Goal: Transaction & Acquisition: Download file/media

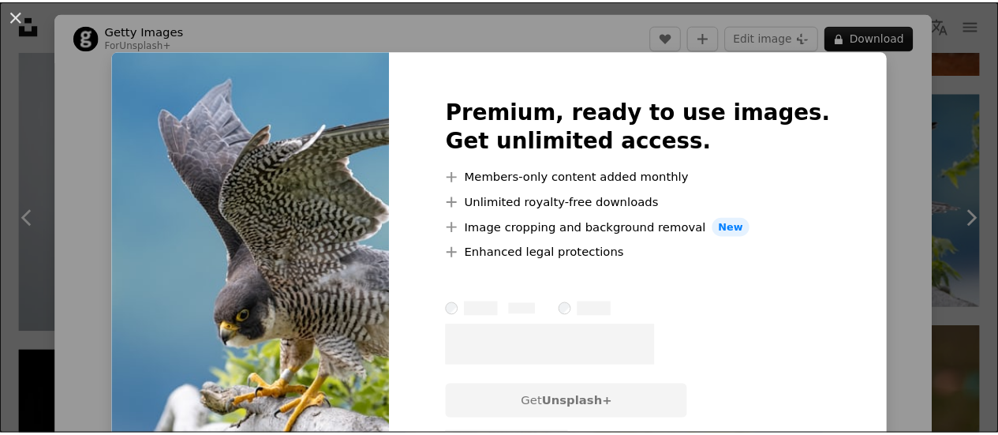
scroll to position [69, 0]
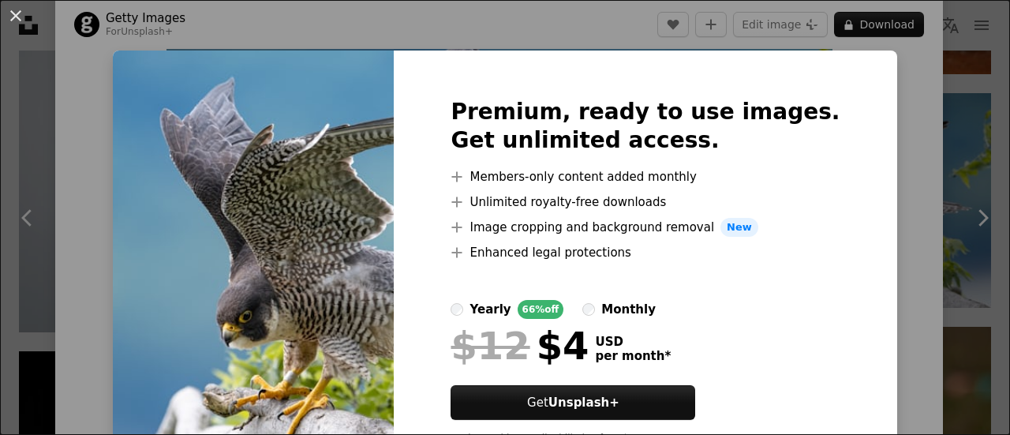
click at [892, 151] on div "An X shape Premium, ready to use images. Get unlimited access. A plus sign Memb…" at bounding box center [505, 217] width 1010 height 435
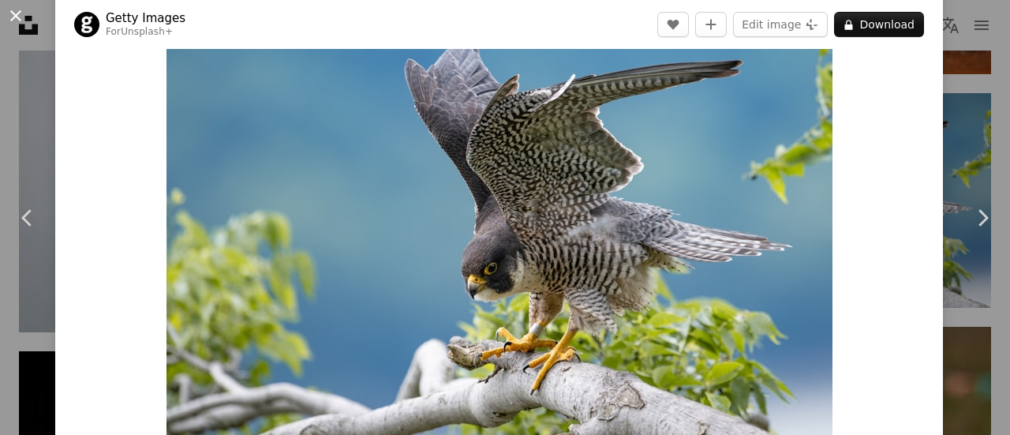
click at [17, 17] on button "An X shape" at bounding box center [15, 15] width 19 height 19
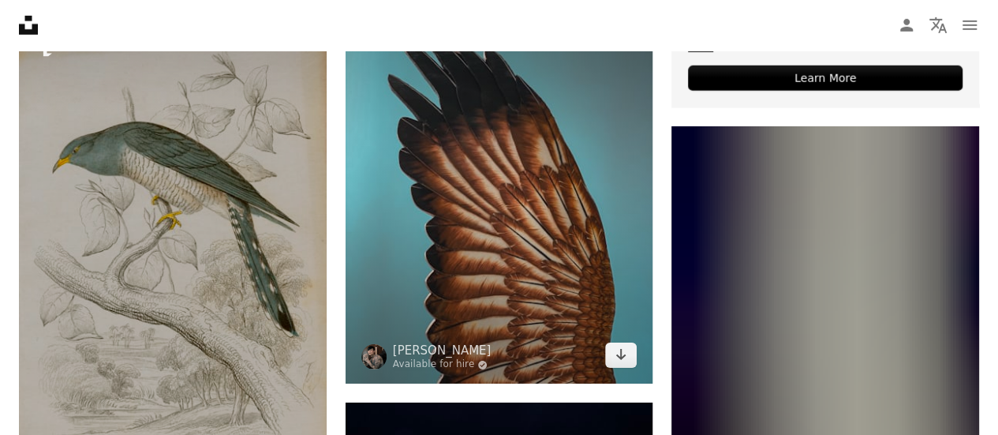
scroll to position [5501, 0]
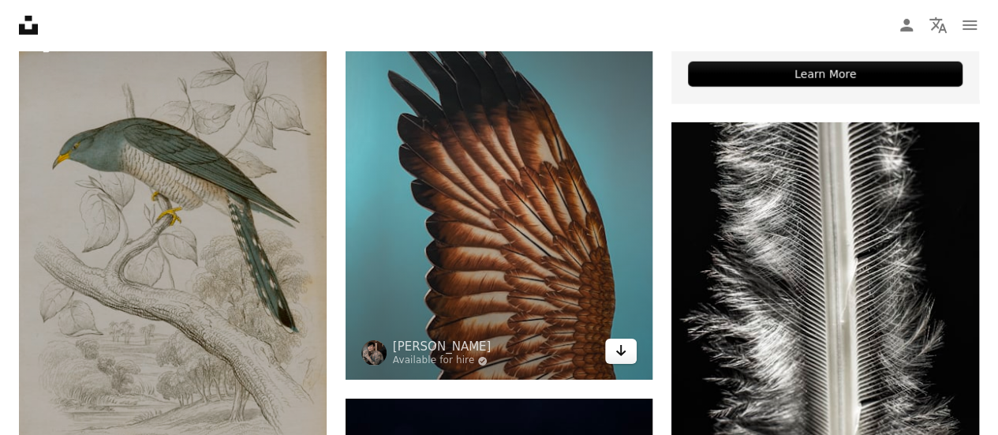
click at [623, 359] on link "Arrow pointing down" at bounding box center [621, 350] width 32 height 25
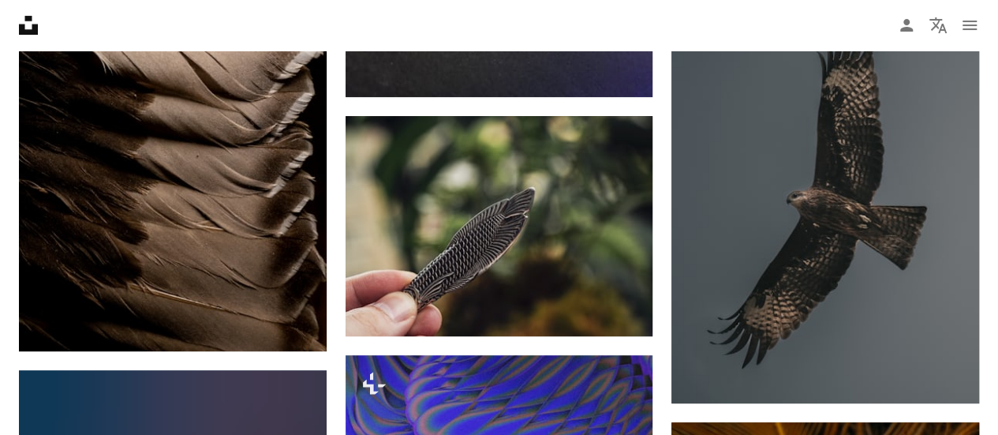
scroll to position [6258, 0]
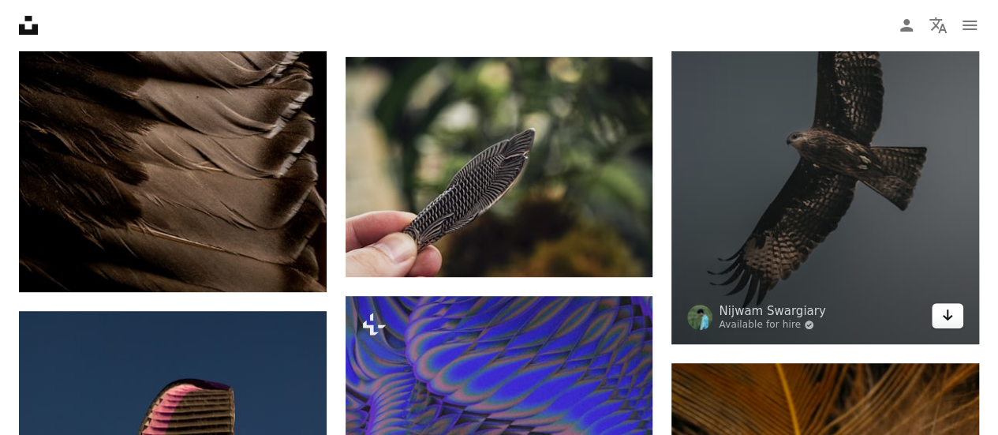
click at [947, 313] on icon "Download" at bounding box center [948, 314] width 10 height 11
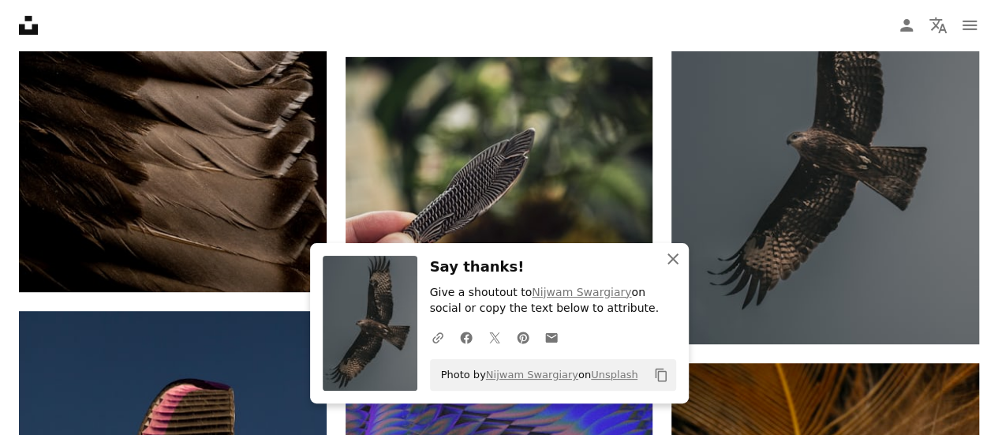
click at [672, 257] on icon "An X shape" at bounding box center [673, 258] width 19 height 19
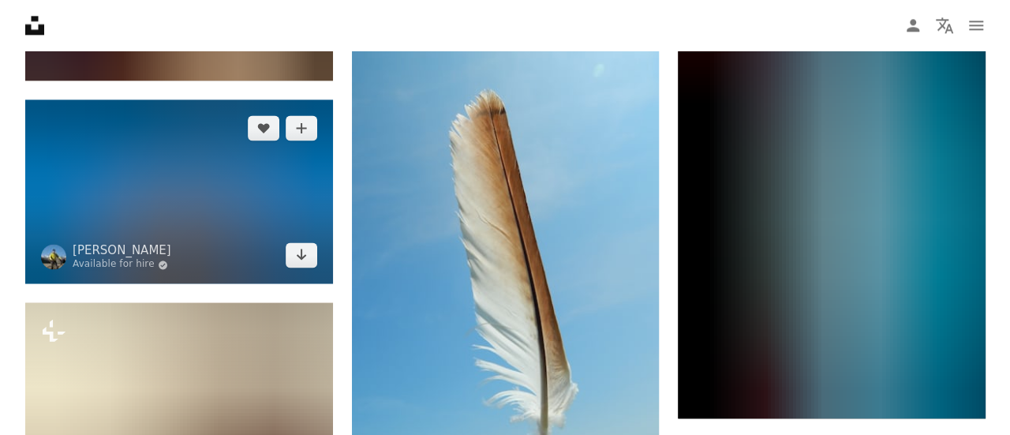
scroll to position [7140, 0]
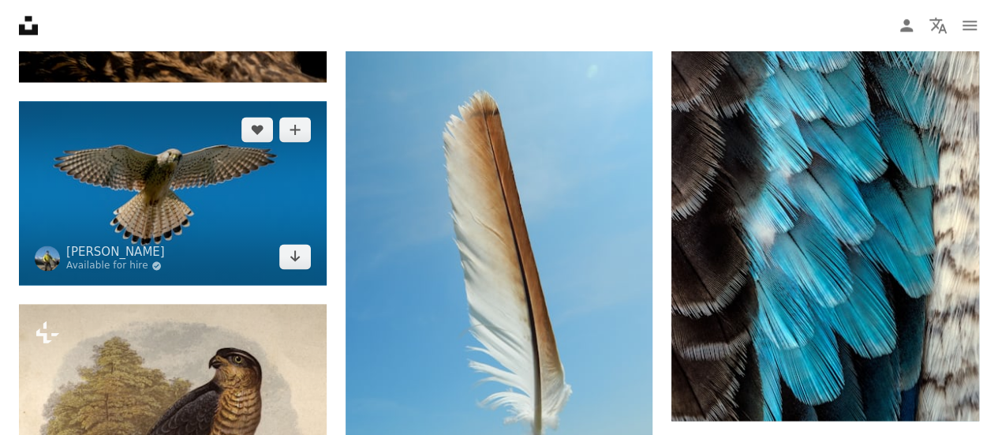
click at [208, 170] on img at bounding box center [173, 193] width 308 height 184
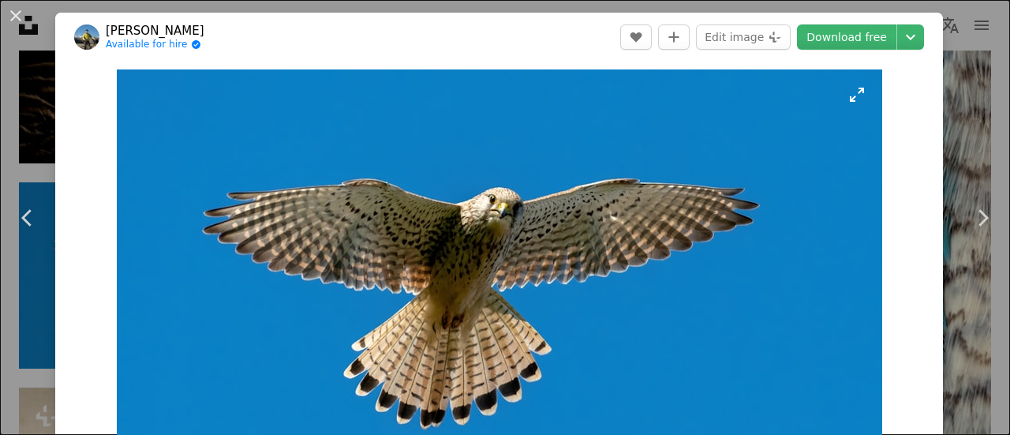
click at [308, 256] on img "Zoom in on this image" at bounding box center [499, 298] width 765 height 458
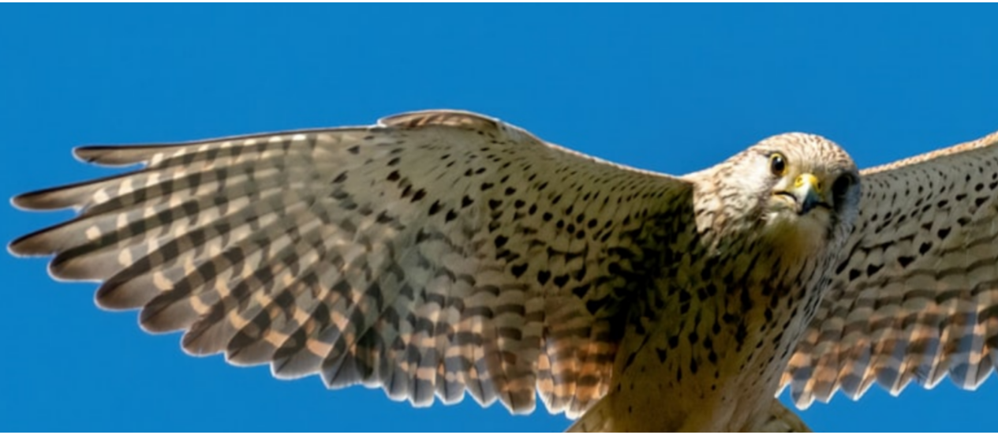
scroll to position [7140, 0]
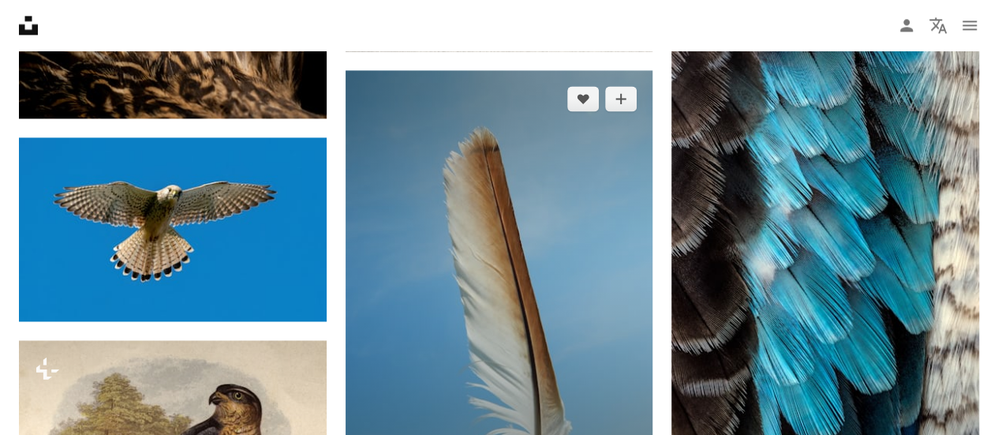
scroll to position [7192, 0]
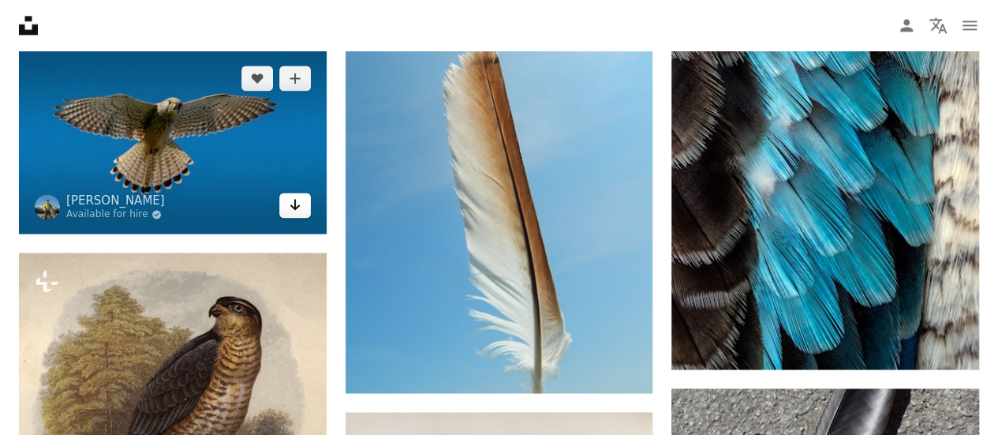
click at [300, 211] on link "Arrow pointing down" at bounding box center [295, 205] width 32 height 25
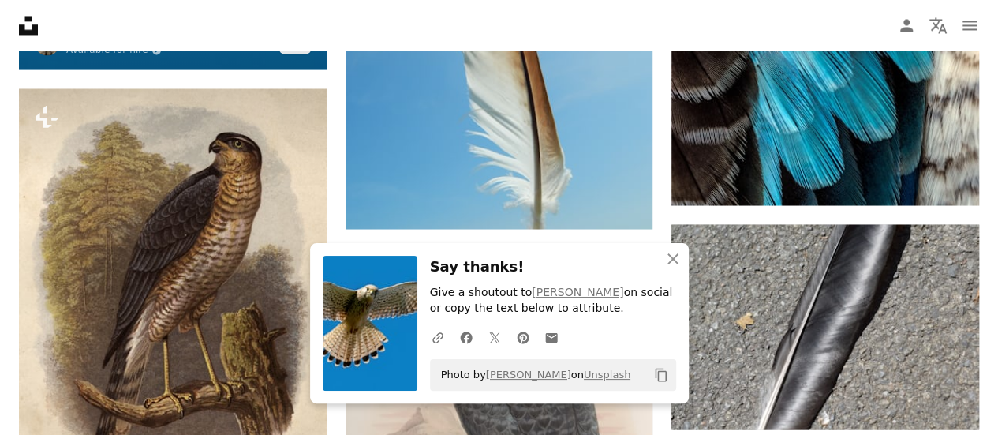
scroll to position [7379, 0]
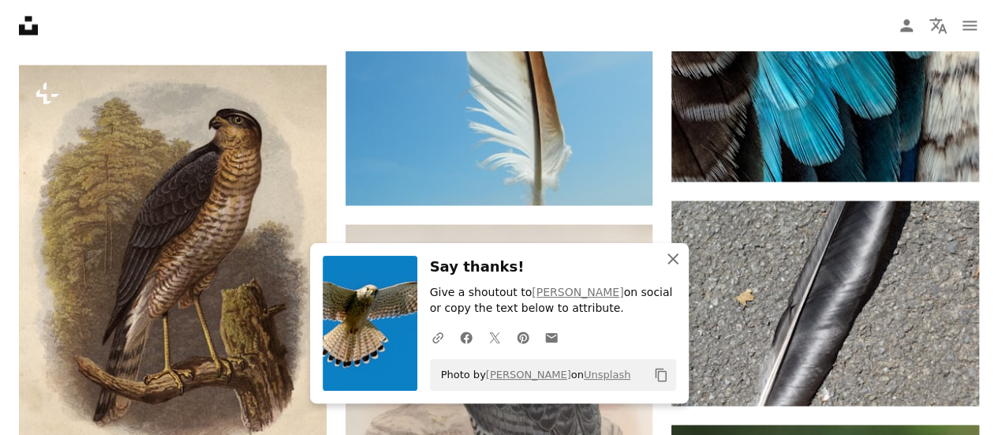
click at [679, 265] on icon "An X shape" at bounding box center [673, 258] width 19 height 19
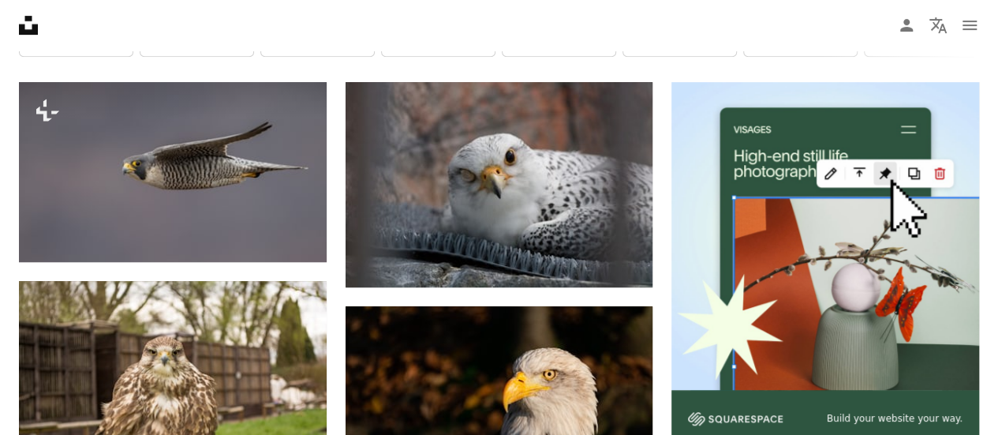
scroll to position [0, 0]
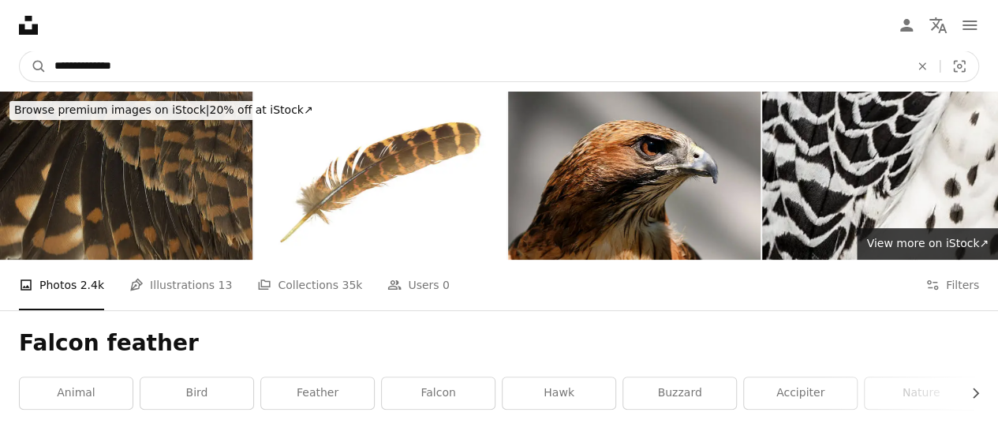
click at [453, 57] on input "**********" at bounding box center [476, 66] width 858 height 30
type input "**********"
click button "A magnifying glass" at bounding box center [33, 66] width 27 height 30
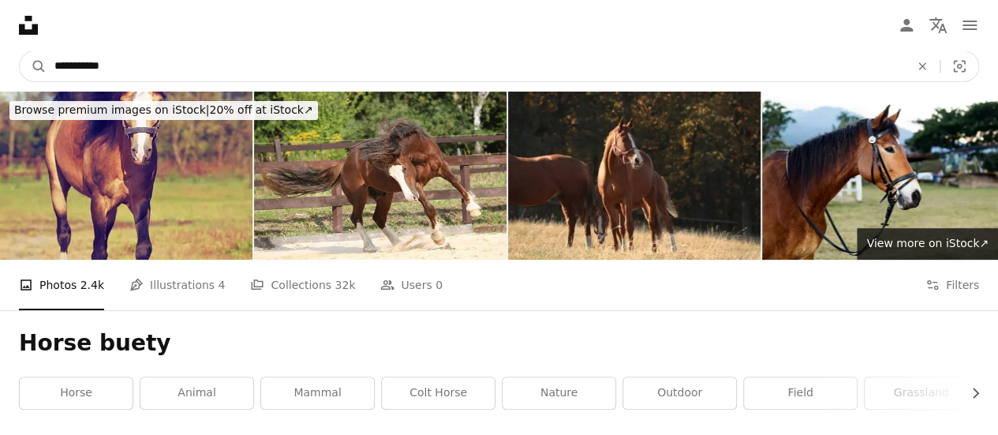
click at [137, 61] on input "**********" at bounding box center [476, 66] width 858 height 30
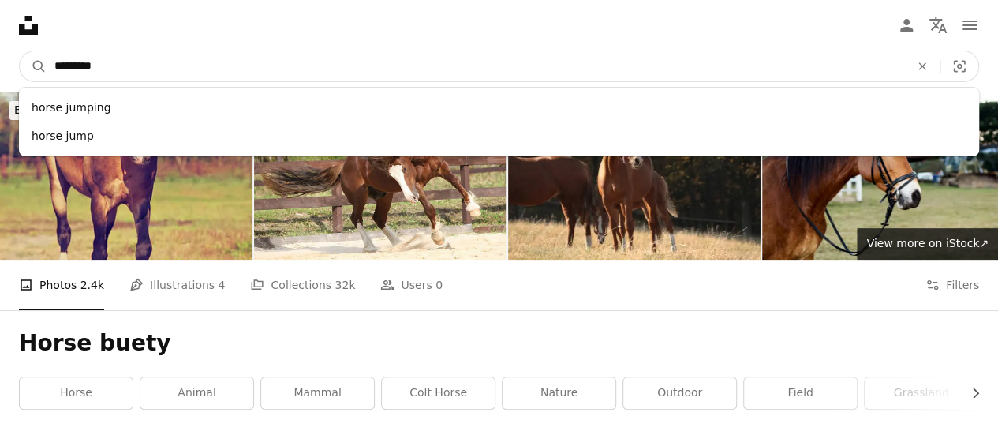
type input "**********"
click button "A magnifying glass" at bounding box center [33, 66] width 27 height 30
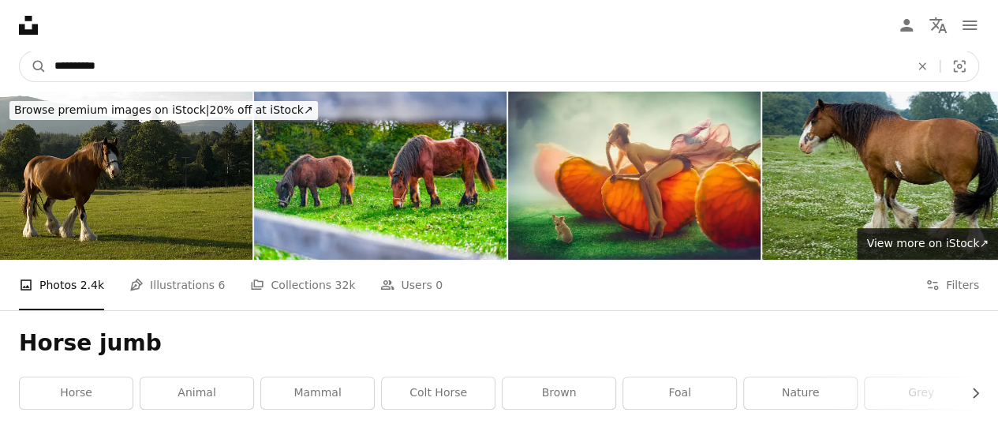
click at [95, 70] on input "**********" at bounding box center [476, 66] width 858 height 30
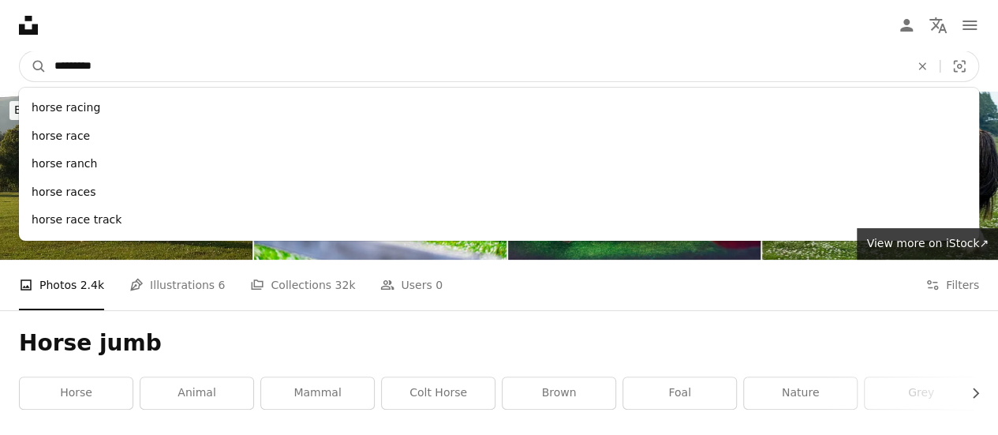
type input "*********"
click at [20, 51] on button "A magnifying glass" at bounding box center [33, 66] width 27 height 30
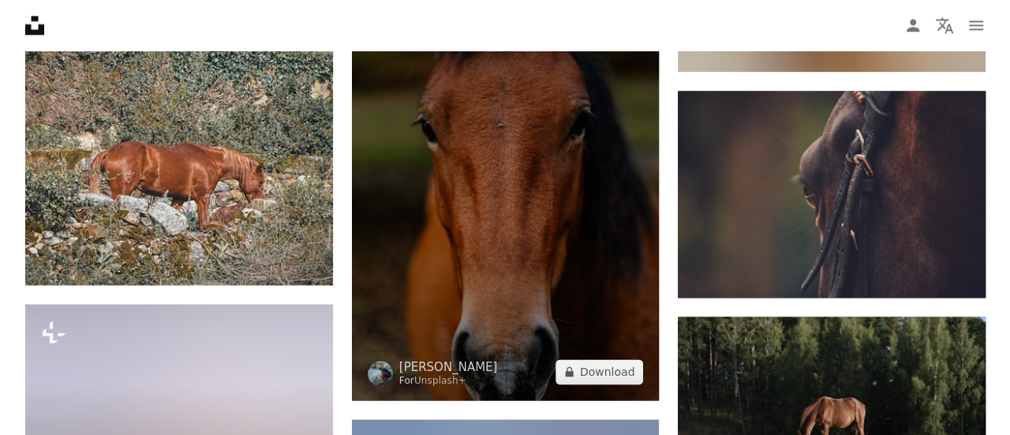
scroll to position [7019, 0]
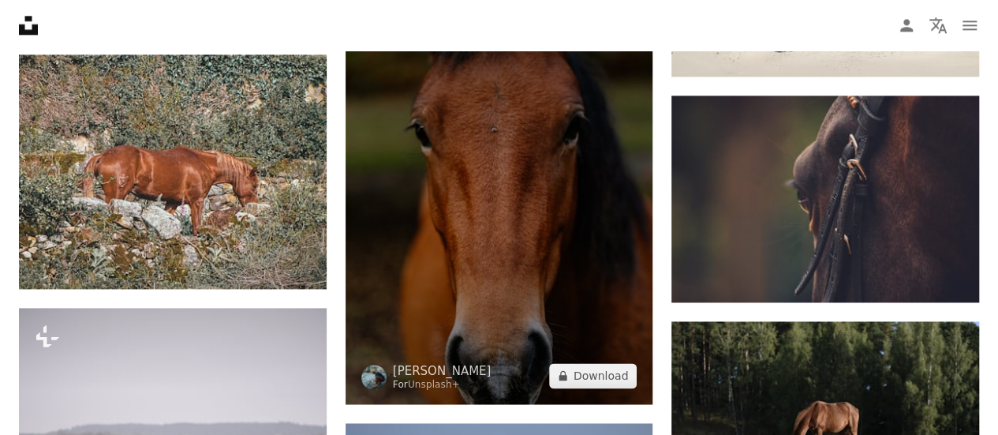
click at [560, 251] on img at bounding box center [500, 198] width 308 height 409
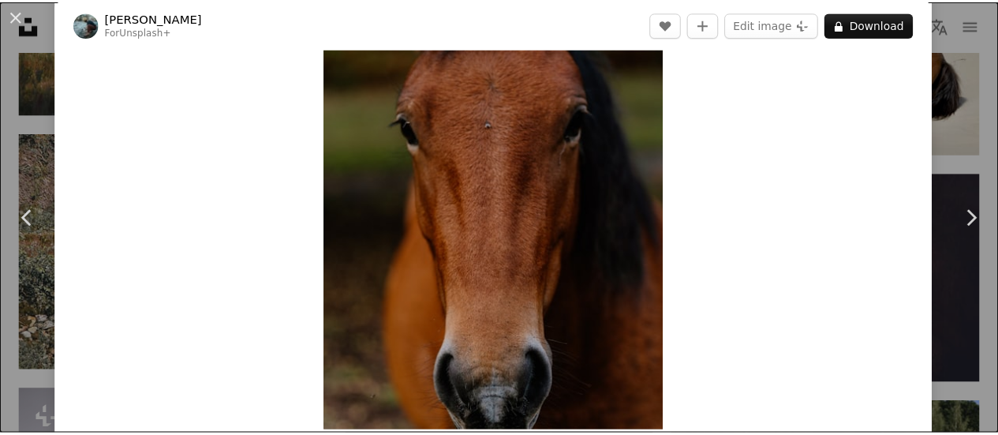
scroll to position [96, 0]
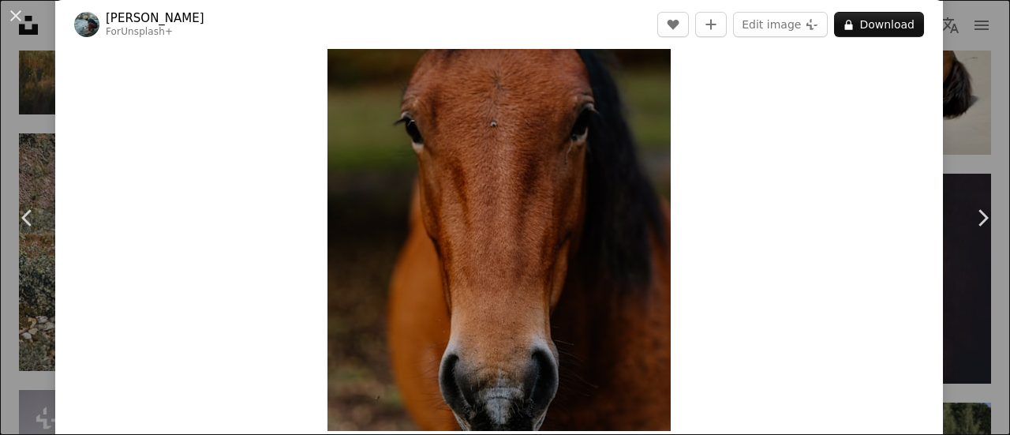
click at [963, 92] on div "An X shape Chevron left Chevron right [PERSON_NAME] For Unsplash+ A heart A plu…" at bounding box center [505, 217] width 1010 height 435
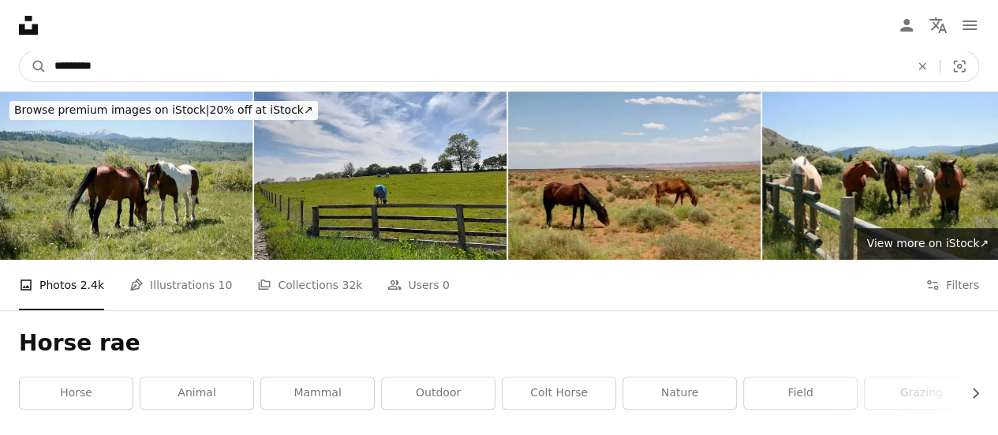
click at [98, 65] on input "*********" at bounding box center [476, 66] width 858 height 30
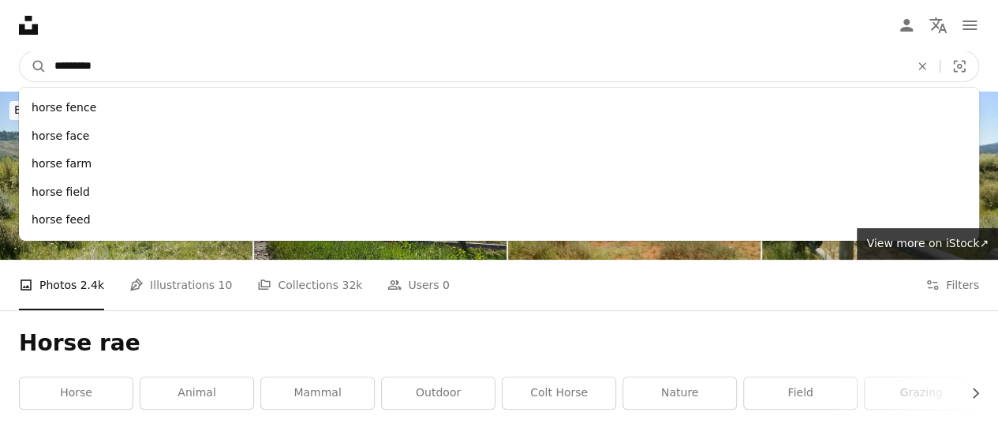
type input "**********"
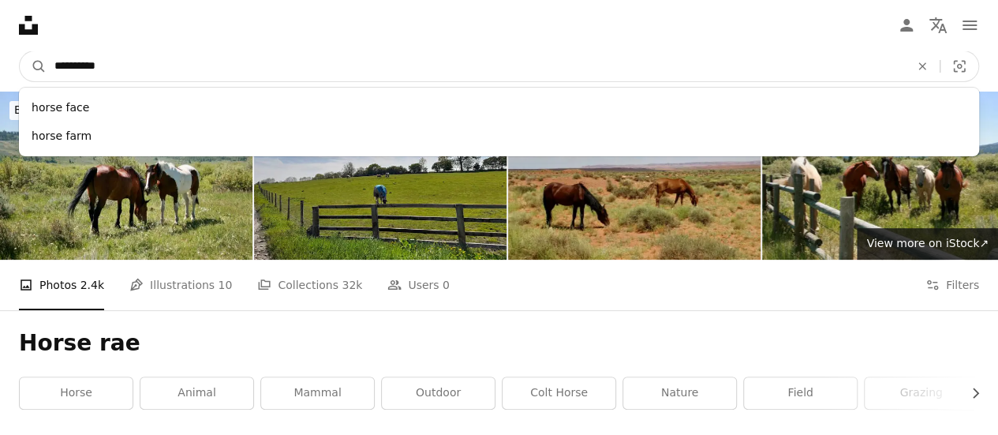
click button "A magnifying glass" at bounding box center [33, 66] width 27 height 30
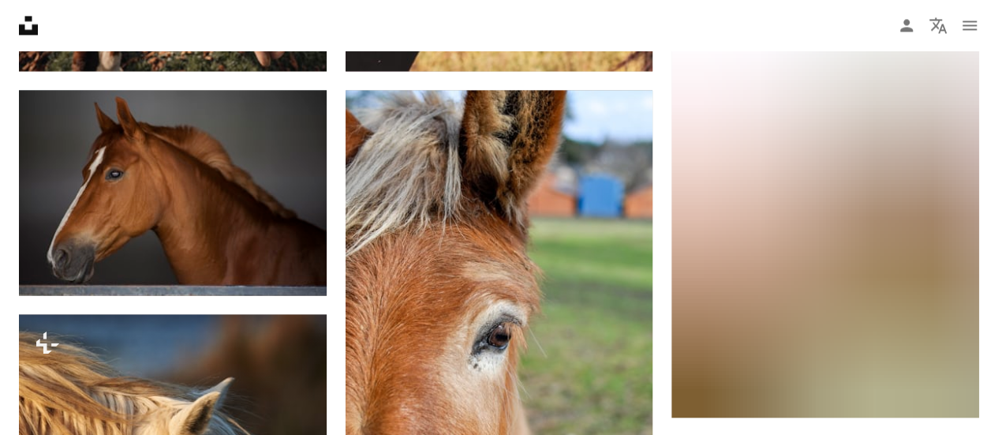
scroll to position [1294, 0]
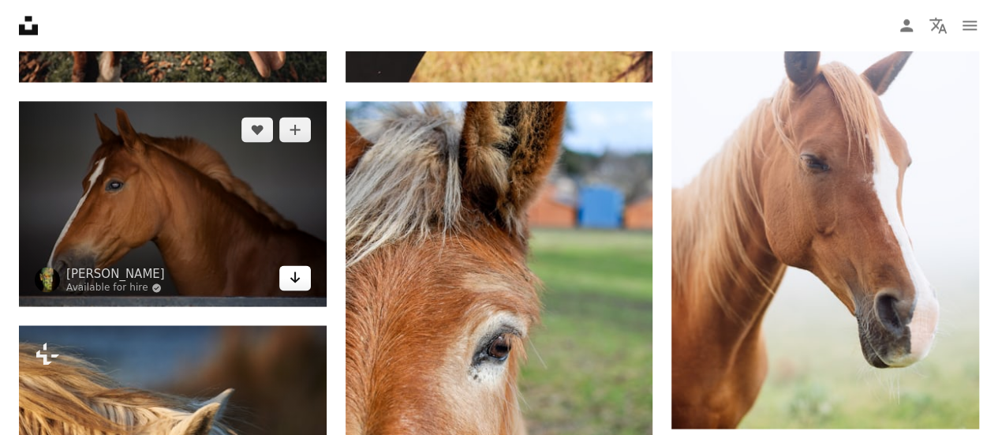
click at [297, 279] on icon "Download" at bounding box center [295, 276] width 10 height 11
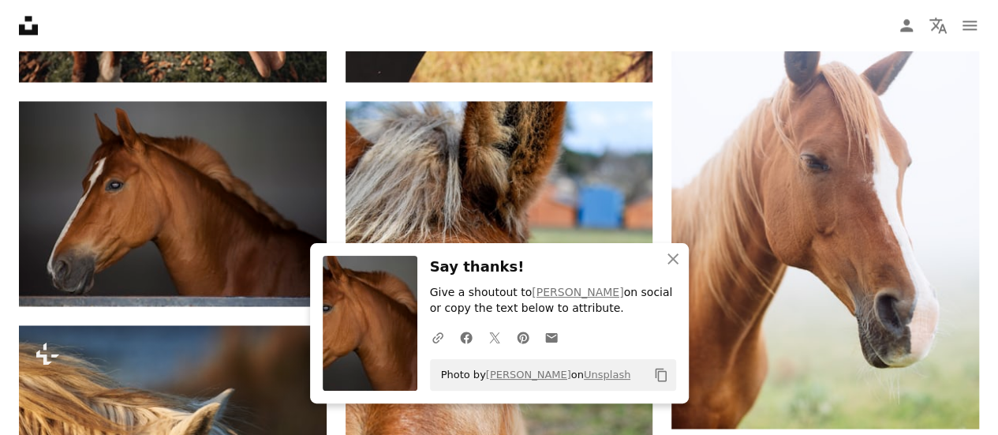
click at [667, 260] on icon "An X shape" at bounding box center [673, 258] width 19 height 19
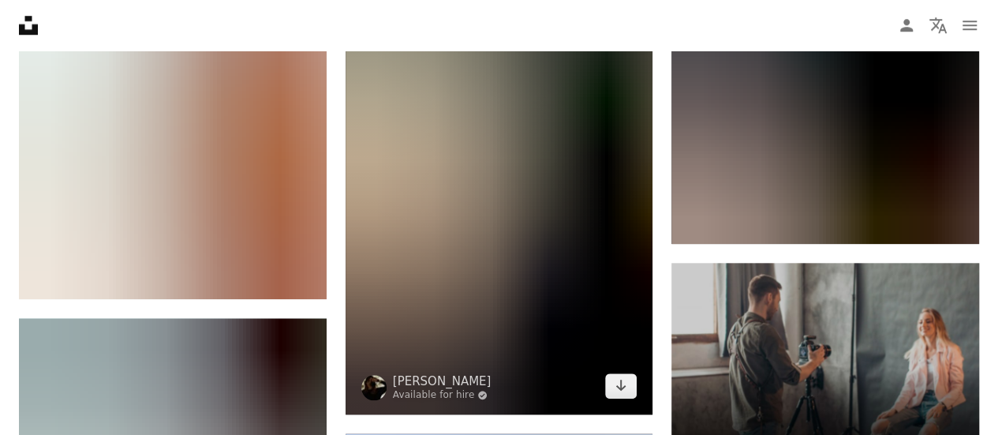
scroll to position [6698, 0]
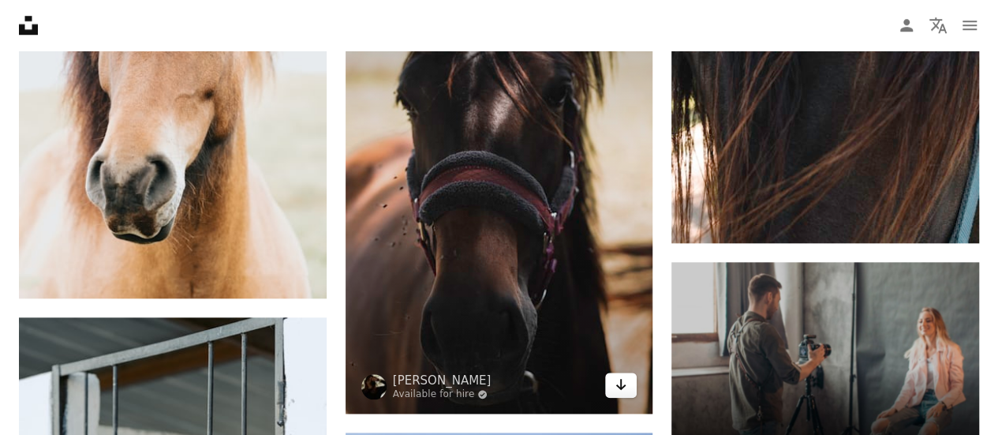
click at [632, 379] on link "Arrow pointing down" at bounding box center [621, 384] width 32 height 25
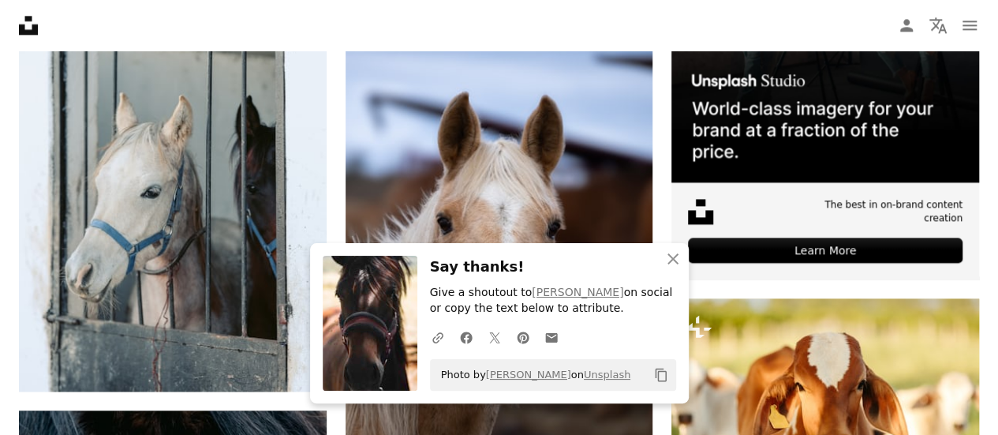
scroll to position [7094, 0]
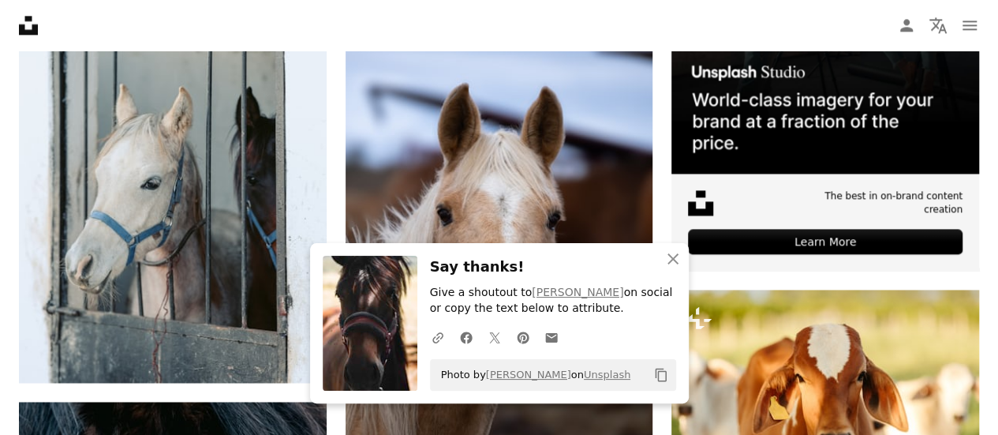
click at [662, 258] on button "An X shape Close" at bounding box center [673, 259] width 32 height 32
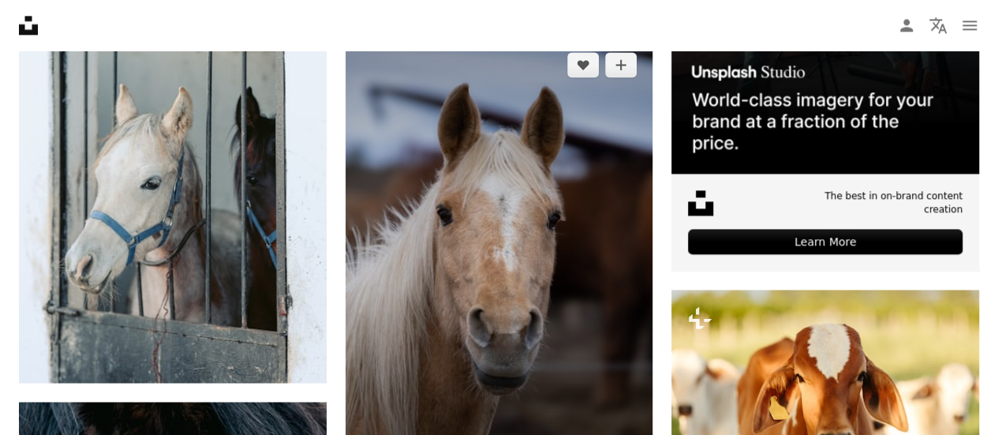
scroll to position [7172, 0]
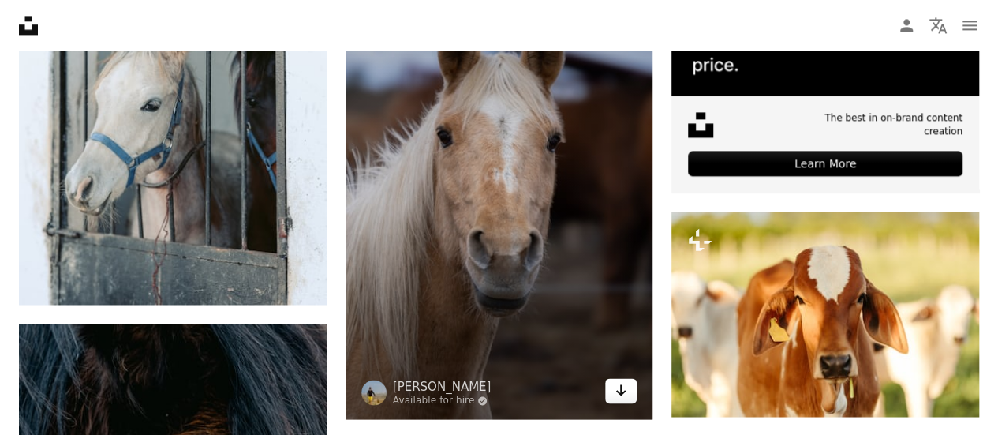
click at [618, 391] on icon "Arrow pointing down" at bounding box center [621, 389] width 13 height 19
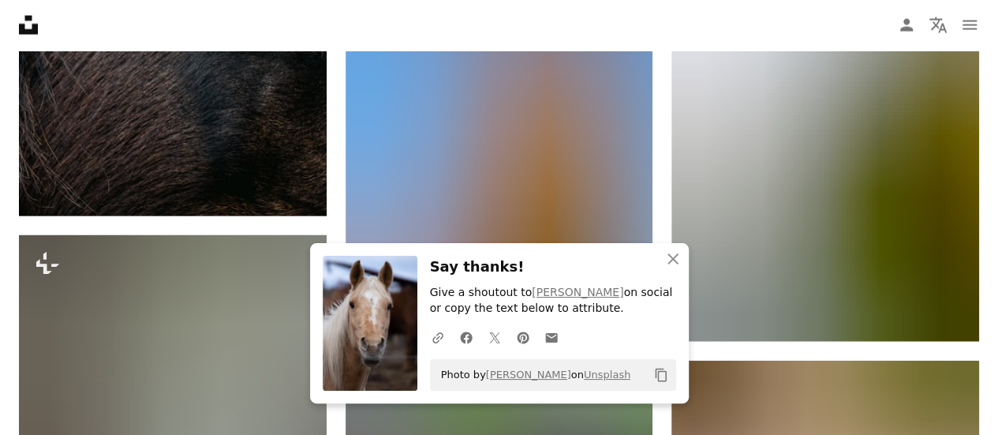
scroll to position [7741, 0]
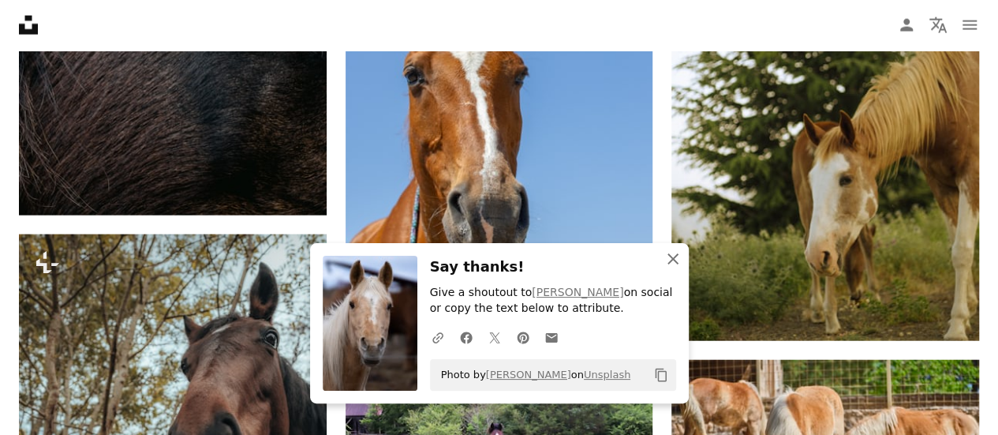
click at [674, 259] on icon "button" at bounding box center [672, 258] width 11 height 11
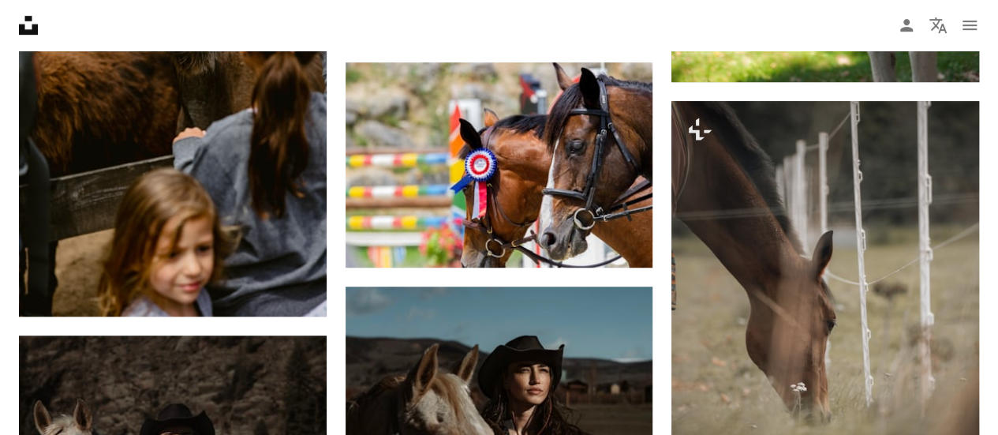
scroll to position [12466, 0]
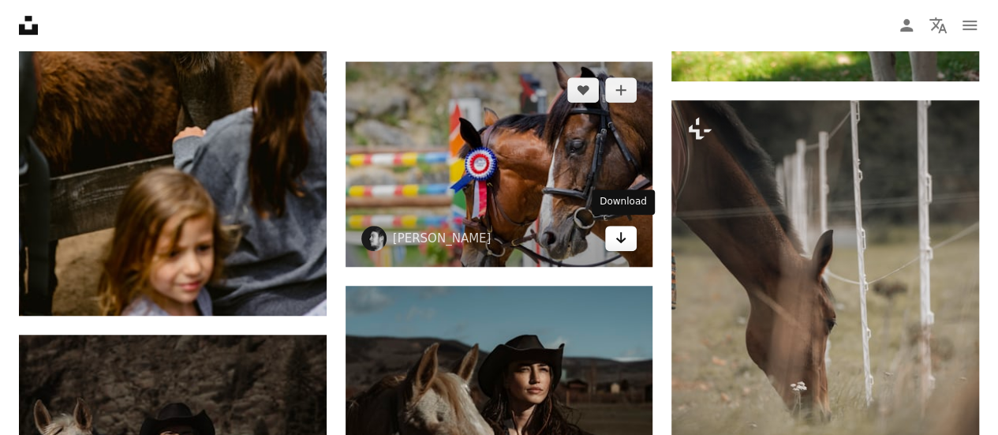
click at [626, 237] on icon "Arrow pointing down" at bounding box center [621, 237] width 13 height 19
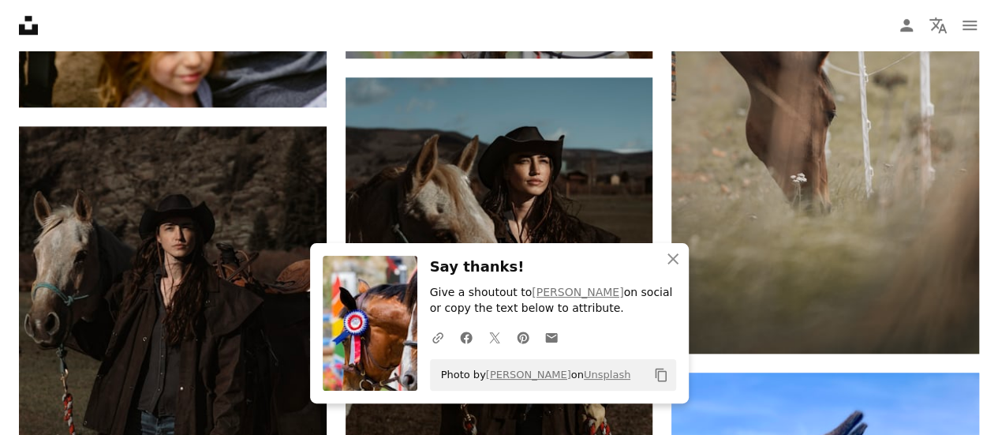
scroll to position [12678, 0]
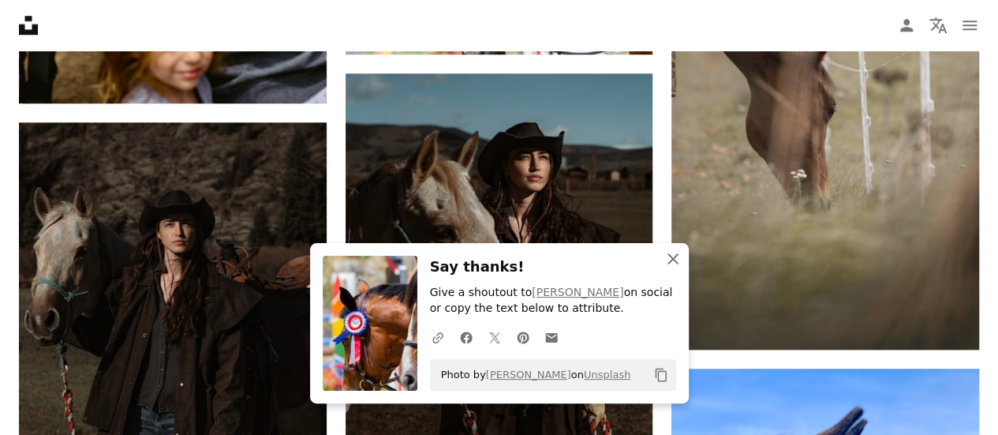
click at [673, 262] on icon "An X shape" at bounding box center [673, 258] width 19 height 19
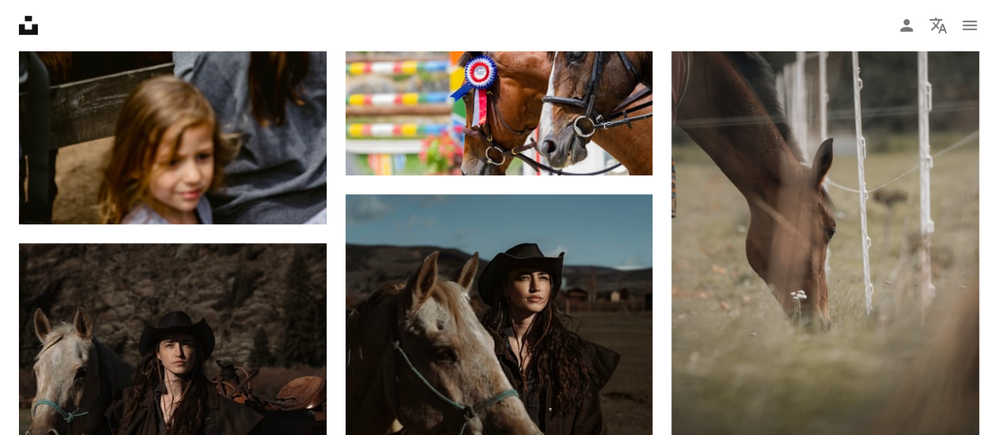
scroll to position [12557, 0]
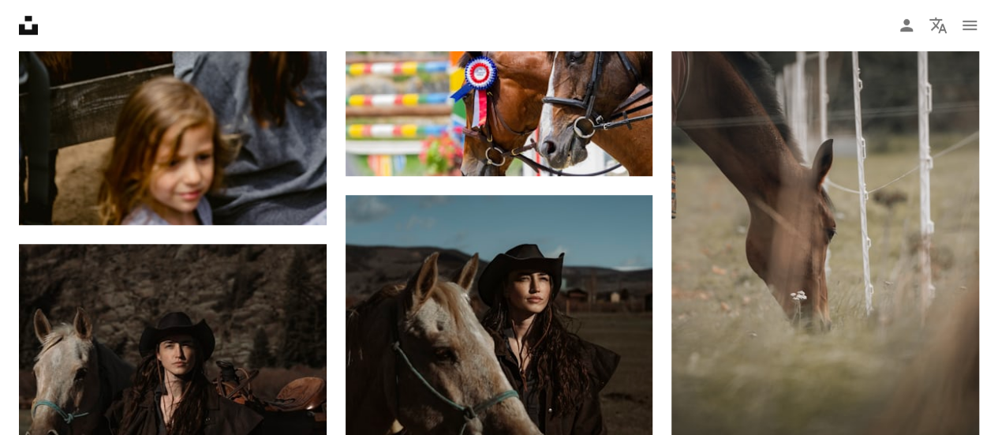
click at [642, 23] on nav "Unsplash logo Unsplash Home A photo Pen Tool A compass A stack of folders Downl…" at bounding box center [499, 25] width 998 height 50
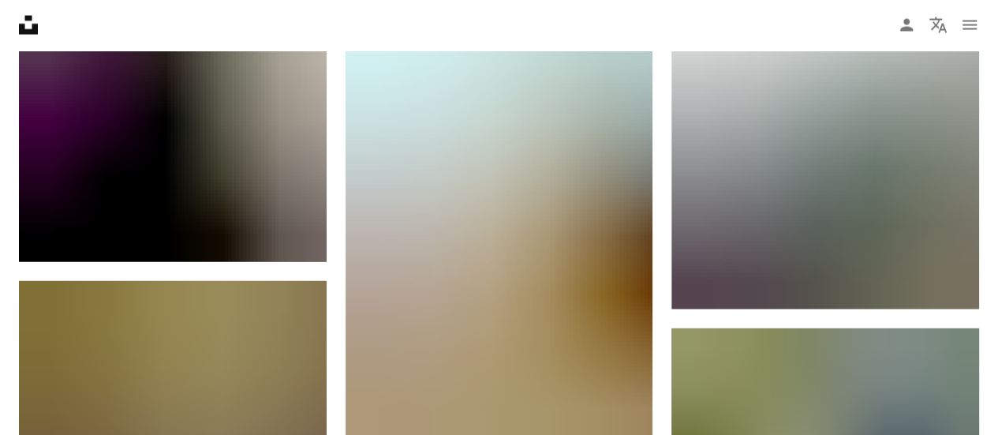
scroll to position [13628, 0]
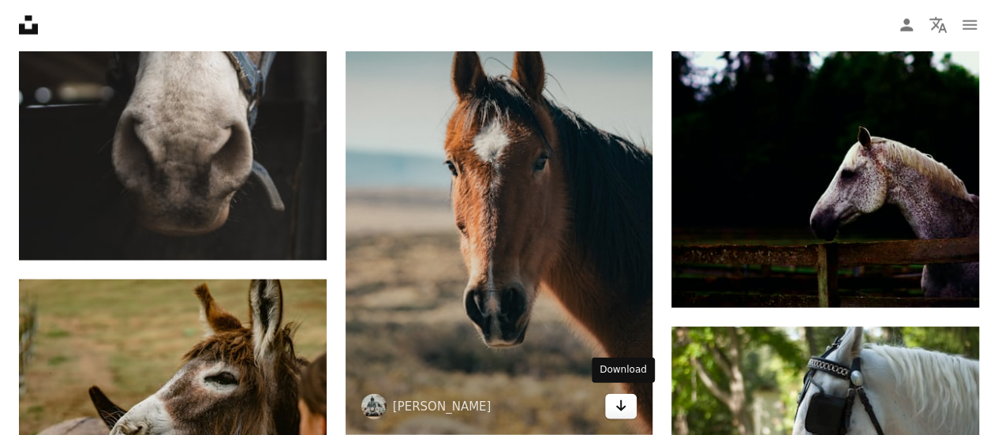
click at [620, 403] on icon "Download" at bounding box center [621, 405] width 10 height 11
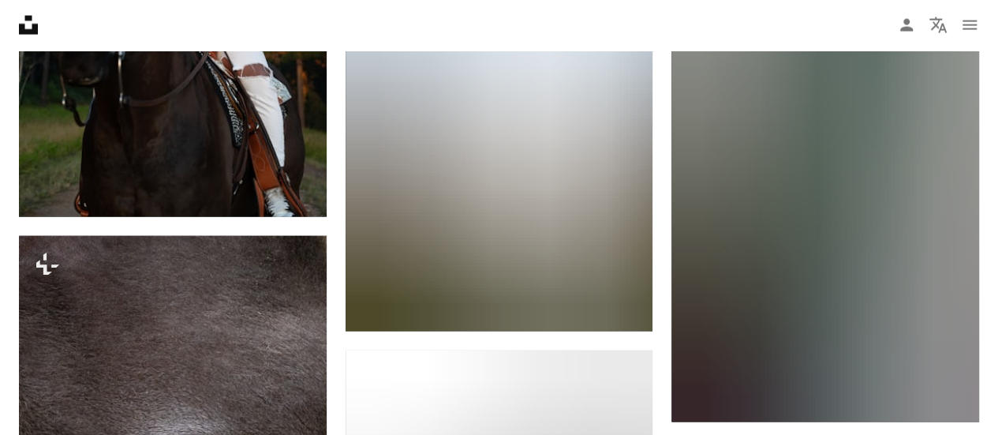
scroll to position [16720, 0]
